Goal: Check status: Check status

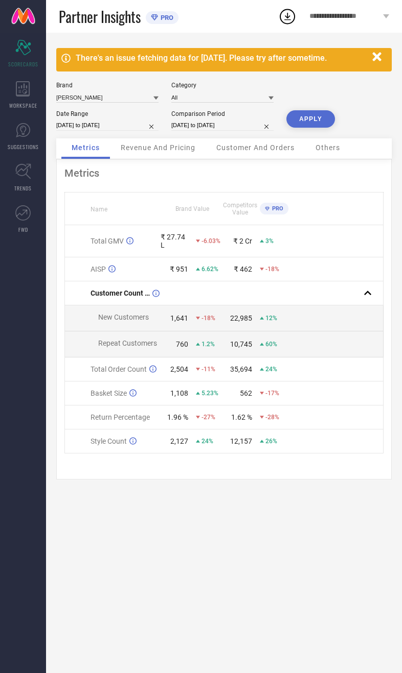
select select "8"
select select "2025"
select select "9"
select select "2025"
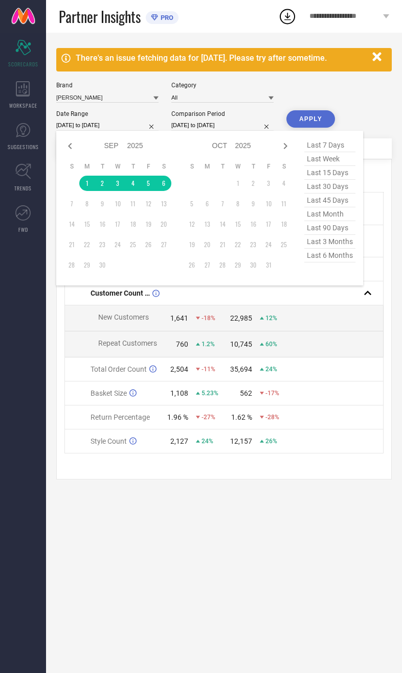
click at [176, 551] on div "There's an issue fetching data for [DATE]. Please try after sometime. [PERSON_N…" at bounding box center [224, 353] width 356 height 641
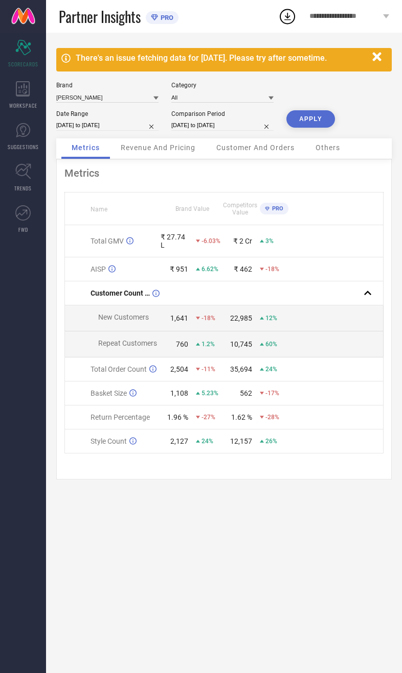
select select "8"
select select "2024"
select select "9"
select select "2024"
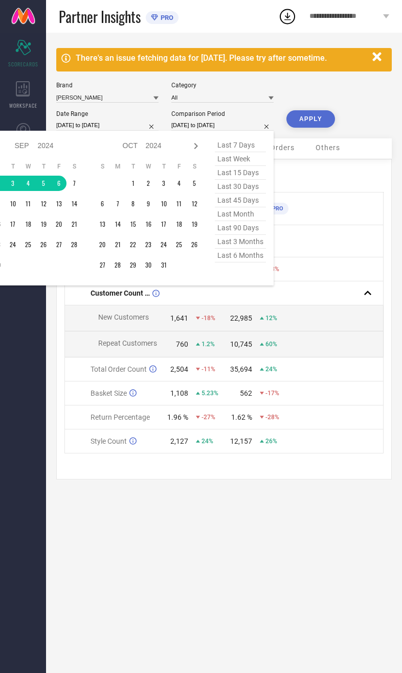
click at [162, 553] on div "There's an issue fetching data for [DATE]. Please try after sometime. [PERSON_N…" at bounding box center [224, 353] width 356 height 641
